Goal: Find specific page/section: Find specific page/section

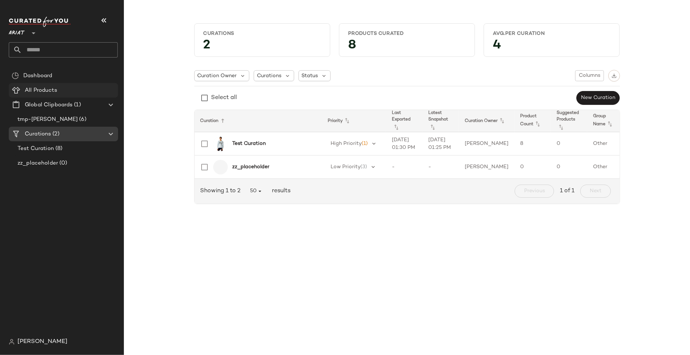
click at [35, 89] on span "All Products" at bounding box center [41, 90] width 32 height 8
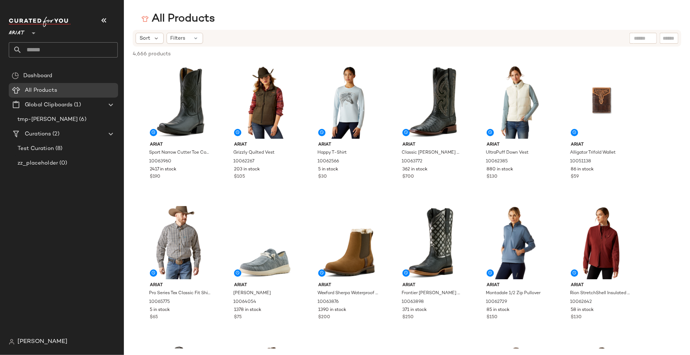
click at [194, 32] on div "Sort Filters" at bounding box center [407, 38] width 549 height 17
click at [194, 36] on icon at bounding box center [196, 38] width 6 height 6
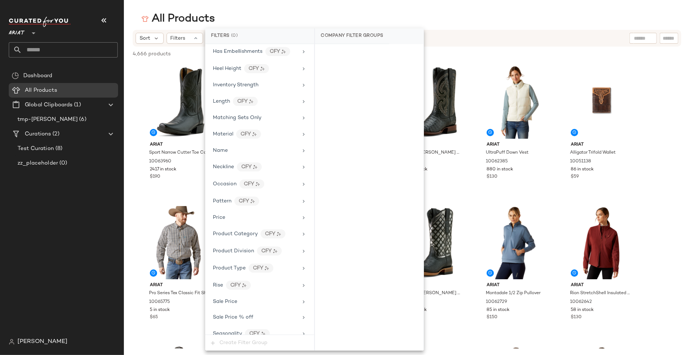
scroll to position [251, 0]
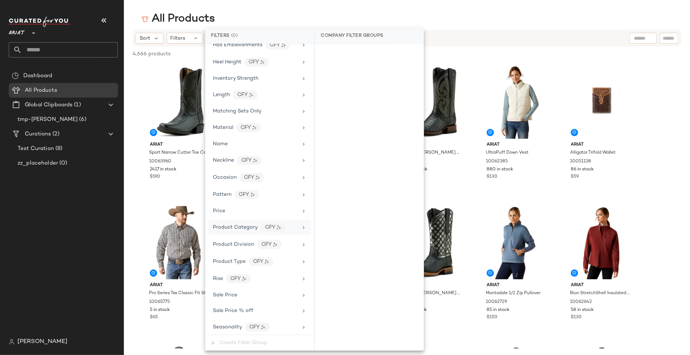
click at [249, 225] on span "Product Category" at bounding box center [235, 227] width 45 height 5
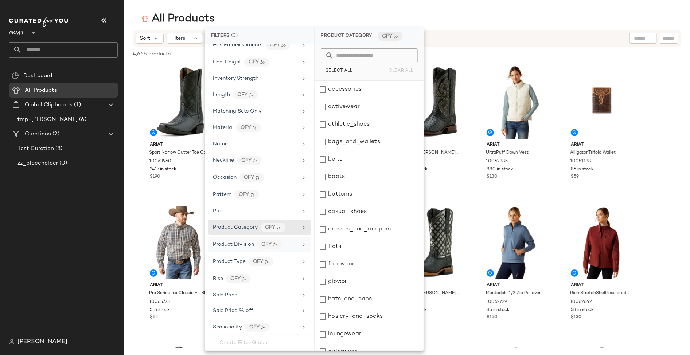
click at [247, 242] on span "Product Division" at bounding box center [233, 244] width 41 height 5
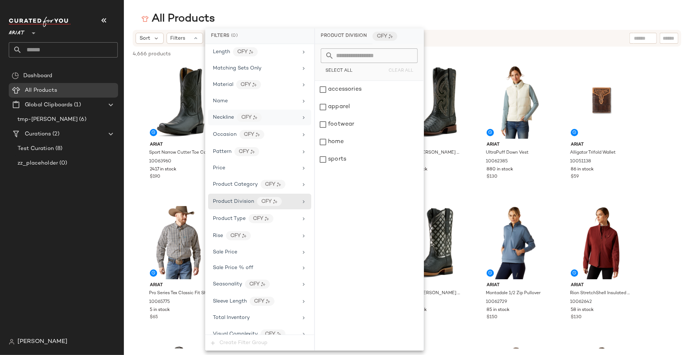
scroll to position [0, 0]
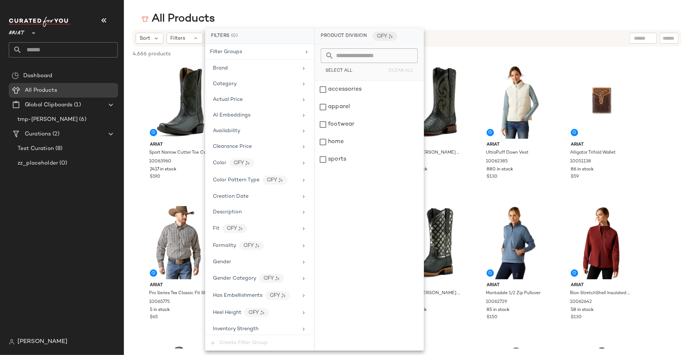
click at [476, 23] on div "All Products" at bounding box center [407, 19] width 566 height 15
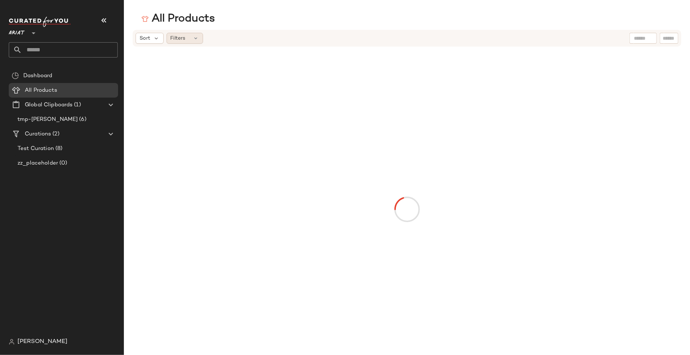
click at [191, 40] on div "Filters" at bounding box center [185, 38] width 36 height 11
